Goal: Check status: Check status

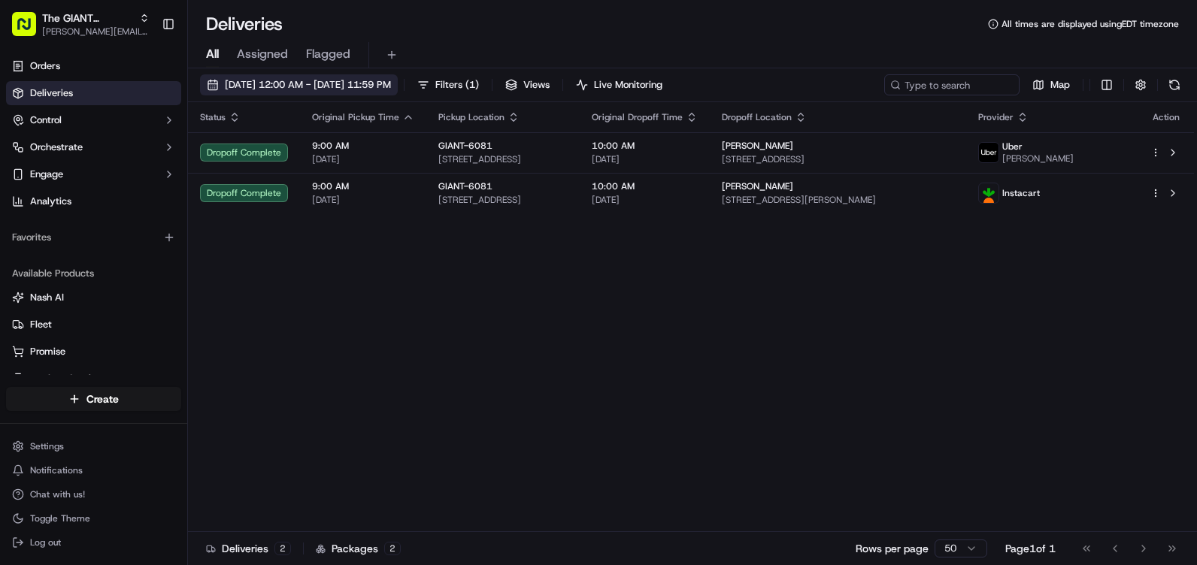
click at [312, 89] on span "[DATE] 12:00 AM - [DATE] 11:59 PM" at bounding box center [308, 85] width 166 height 14
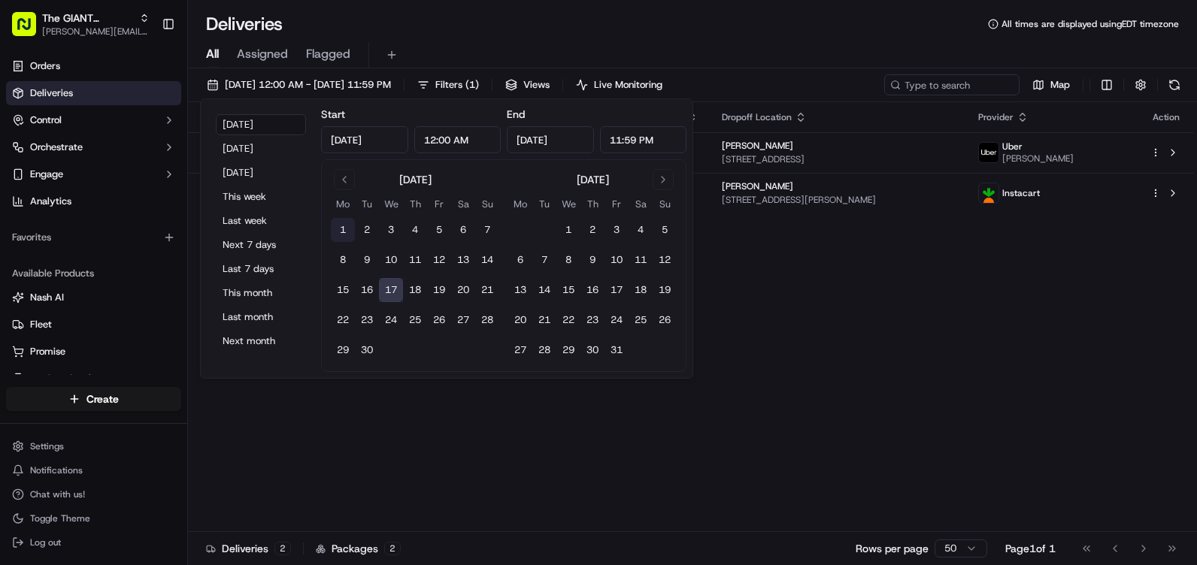
click at [342, 232] on button "1" at bounding box center [343, 230] width 24 height 24
type input "[DATE]"
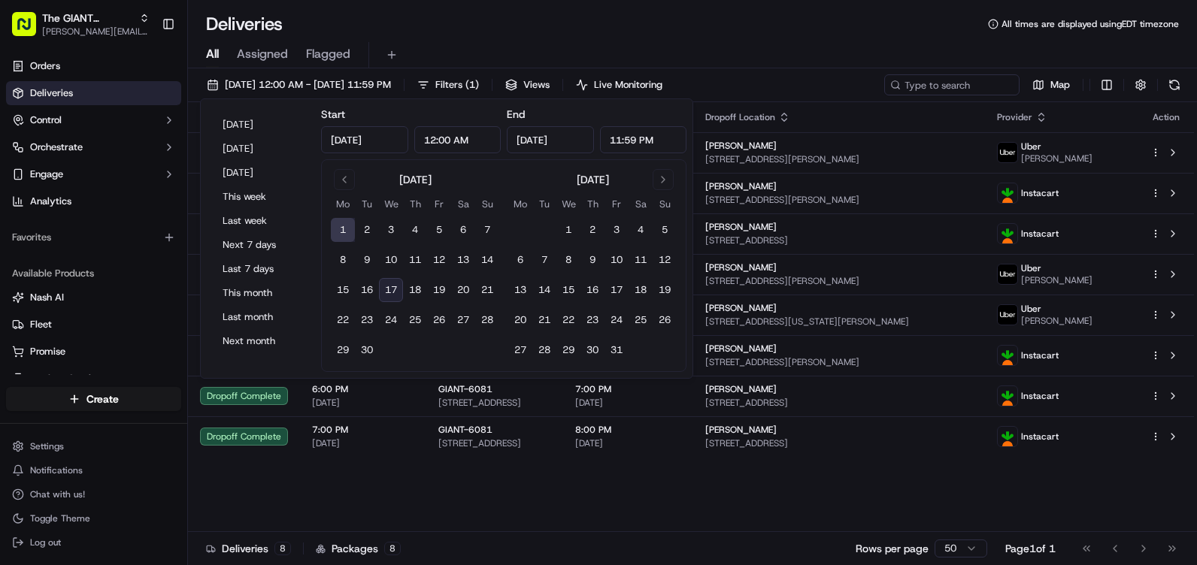
click at [729, 31] on div "Deliveries All times are displayed using EDT timezone" at bounding box center [692, 24] width 1009 height 24
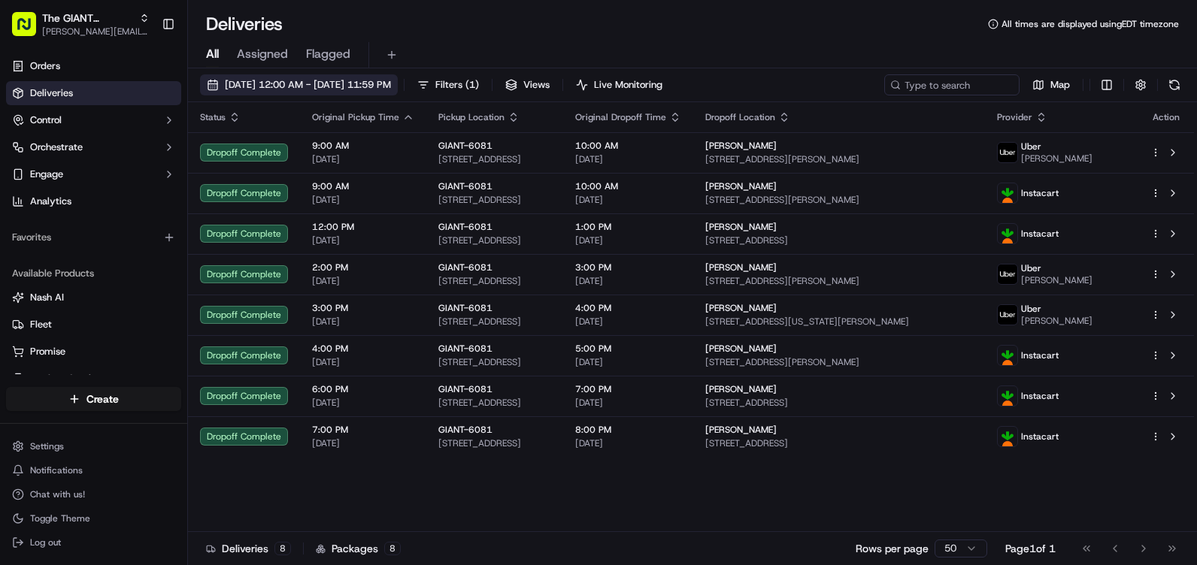
click at [340, 80] on span "[DATE] 12:00 AM - [DATE] 11:59 PM" at bounding box center [308, 85] width 166 height 14
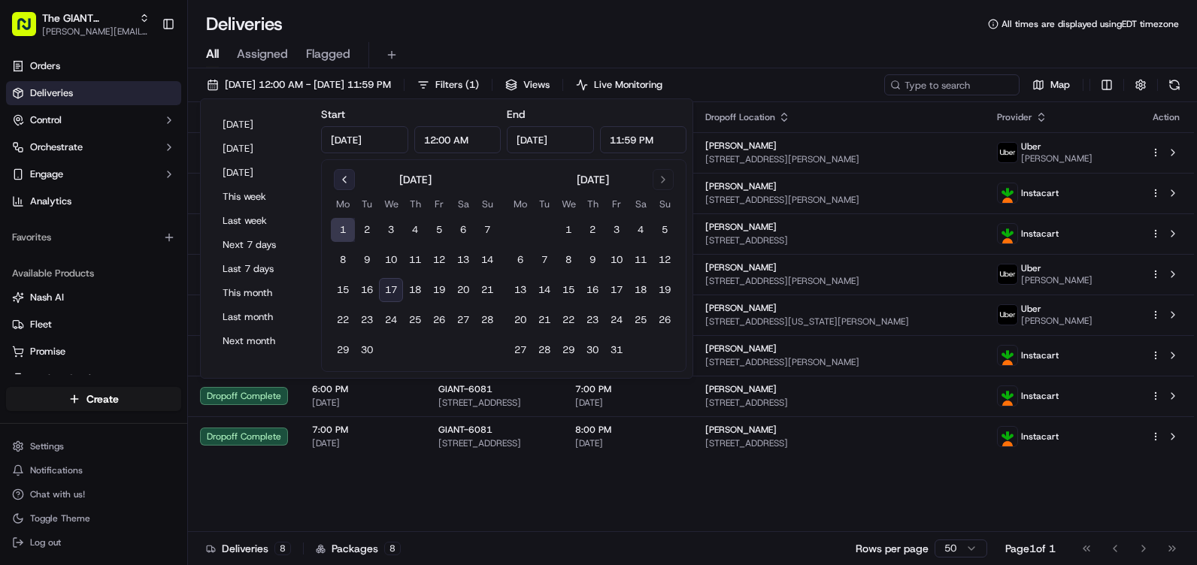
click at [348, 178] on button "Go to previous month" at bounding box center [344, 179] width 21 height 21
click at [442, 226] on button "1" at bounding box center [439, 230] width 24 height 24
type input "[DATE]"
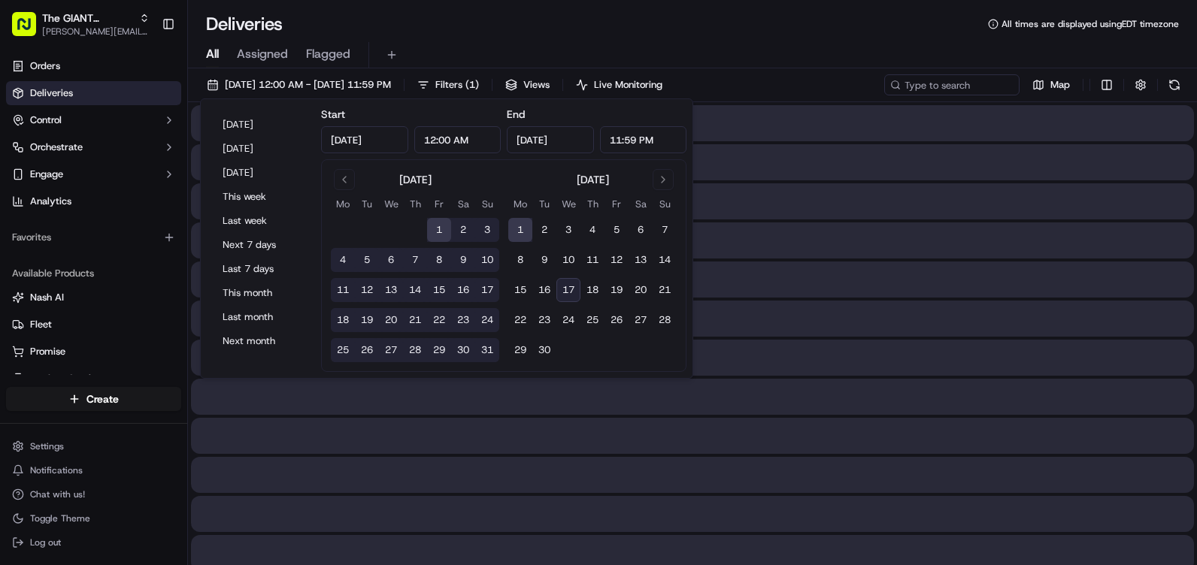
click at [582, 36] on div "All Assigned Flagged" at bounding box center [692, 52] width 1009 height 32
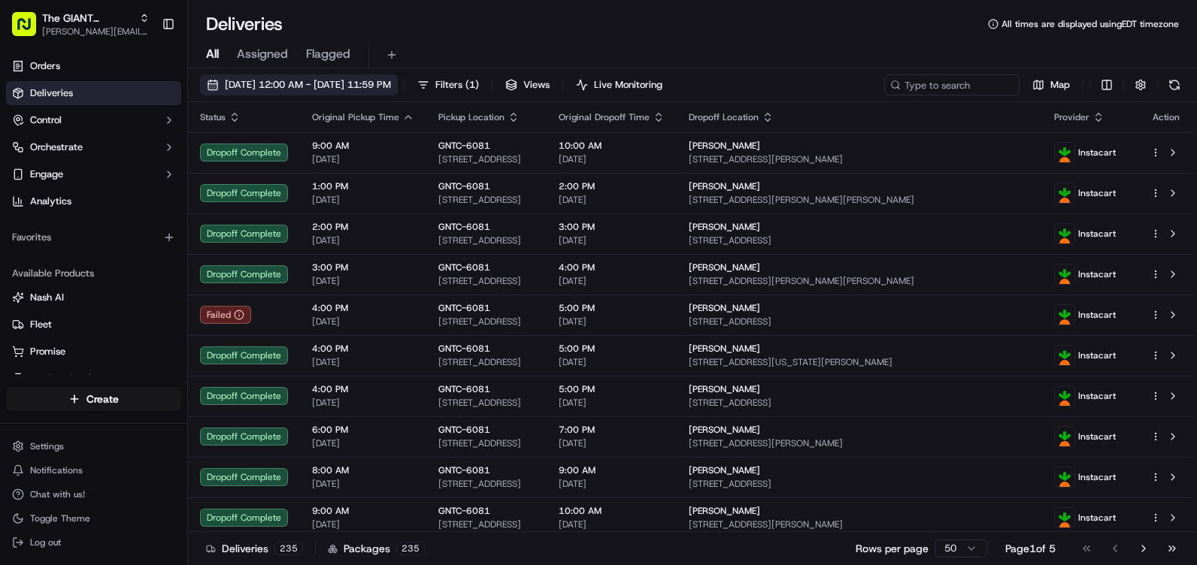
click at [222, 86] on button "[DATE] 12:00 AM - [DATE] 11:59 PM" at bounding box center [299, 84] width 198 height 21
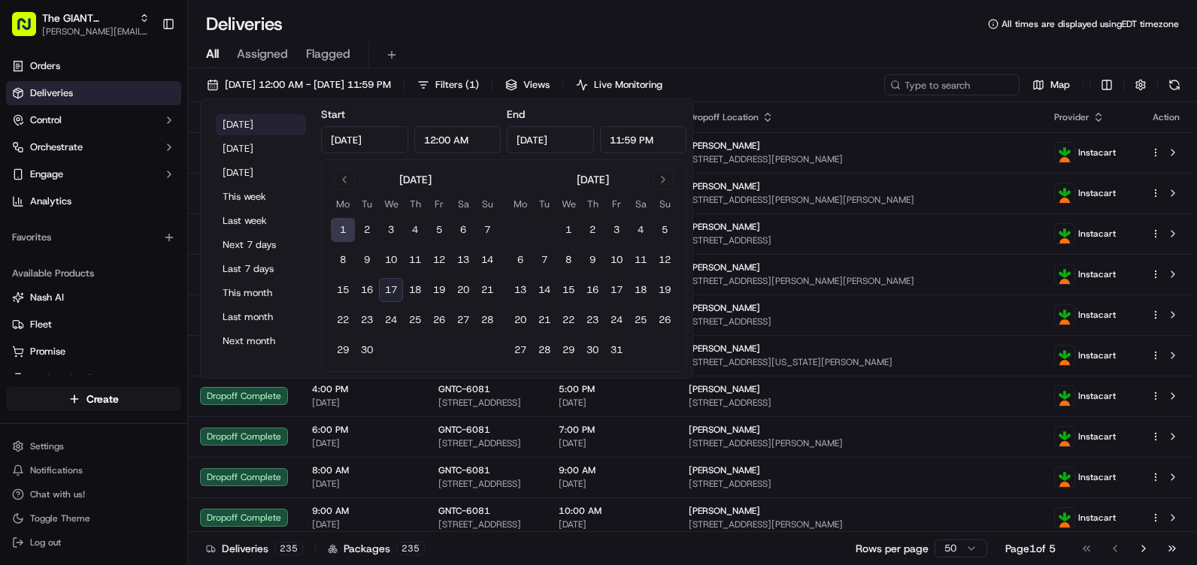
click at [230, 129] on button "[DATE]" at bounding box center [261, 124] width 90 height 21
type input "[DATE]"
